Goal: Information Seeking & Learning: Check status

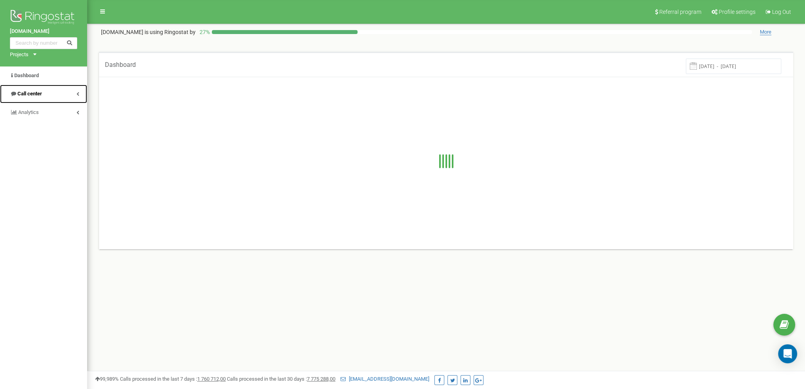
click at [80, 93] on link "Call center" at bounding box center [43, 94] width 87 height 19
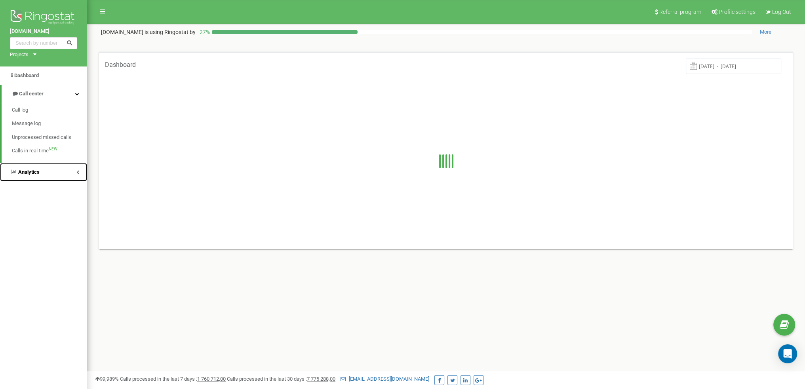
click at [75, 175] on link "Analytics" at bounding box center [43, 172] width 87 height 19
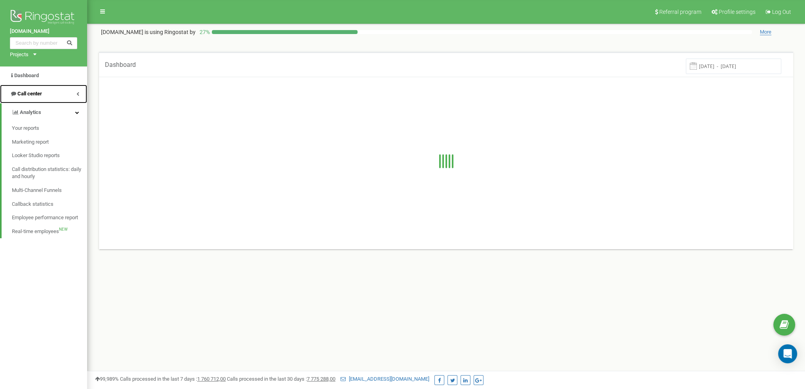
click at [79, 92] on icon at bounding box center [77, 94] width 3 height 4
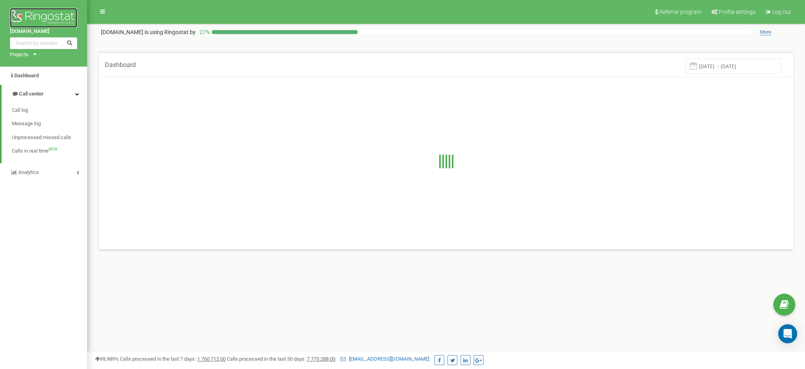
click at [43, 19] on img at bounding box center [43, 18] width 67 height 20
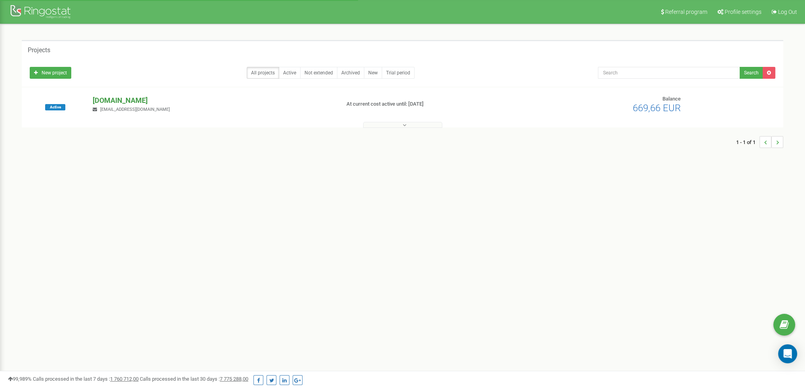
click at [128, 99] on p "[DOMAIN_NAME]" at bounding box center [213, 100] width 241 height 10
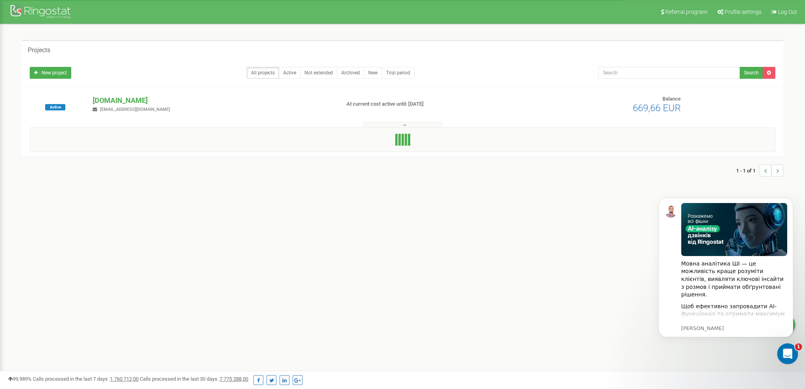
click at [780, 349] on div "Відкрити програму для спілкування Intercom" at bounding box center [786, 353] width 26 height 26
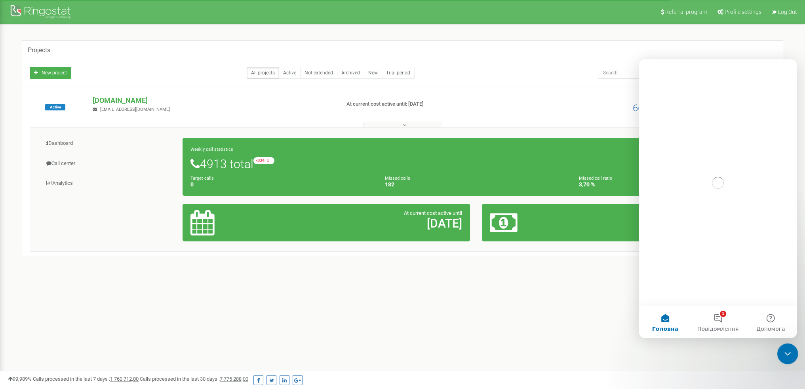
click at [785, 352] on icon "Закрити програму для спілкування Intercom" at bounding box center [787, 353] width 10 height 10
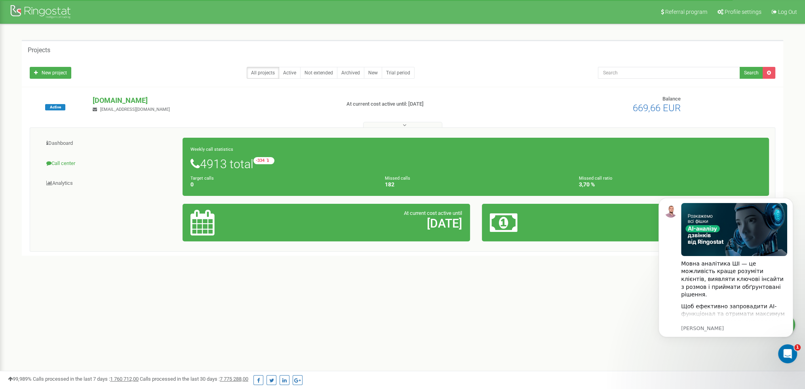
click at [57, 163] on link "Call center" at bounding box center [109, 163] width 147 height 19
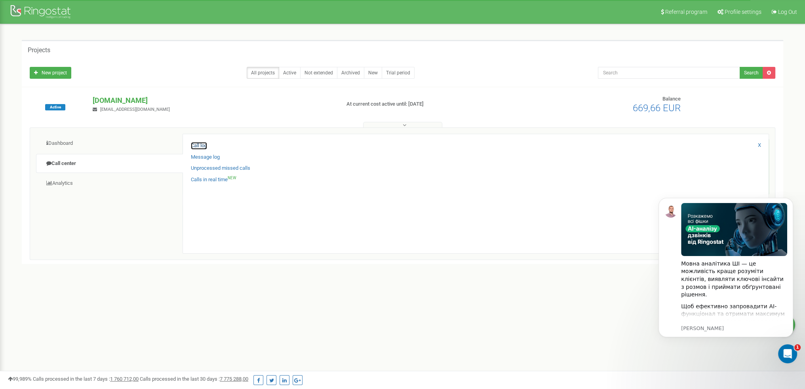
click at [203, 145] on link "Call log" at bounding box center [199, 146] width 16 height 8
click at [790, 202] on button "Dismiss notification" at bounding box center [791, 200] width 10 height 10
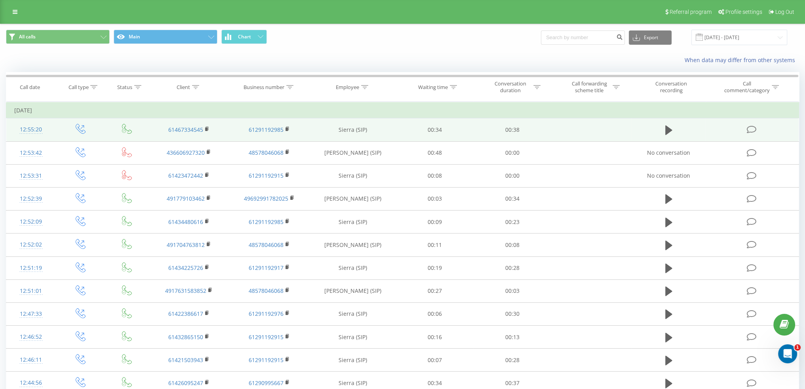
click at [752, 130] on icon at bounding box center [752, 130] width 10 height 8
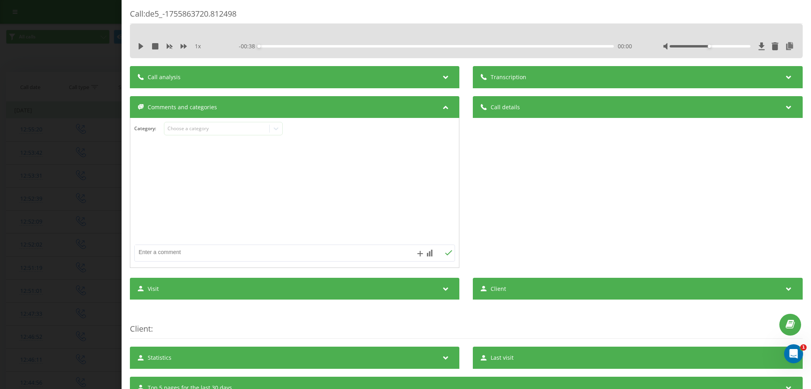
click at [237, 82] on div "Call analysis" at bounding box center [295, 77] width 330 height 22
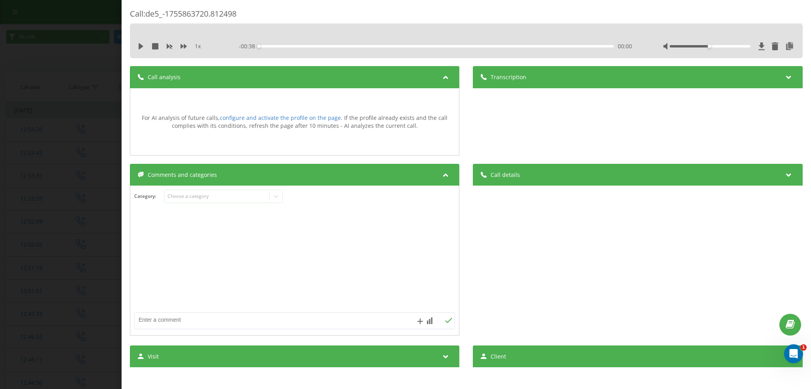
click at [90, 119] on div "Call : de5_-1755863720.812498 1 x - 00:38 00:00 00:00 Transcription For AI anal…" at bounding box center [405, 194] width 811 height 389
